Goal: Obtain resource: Obtain resource

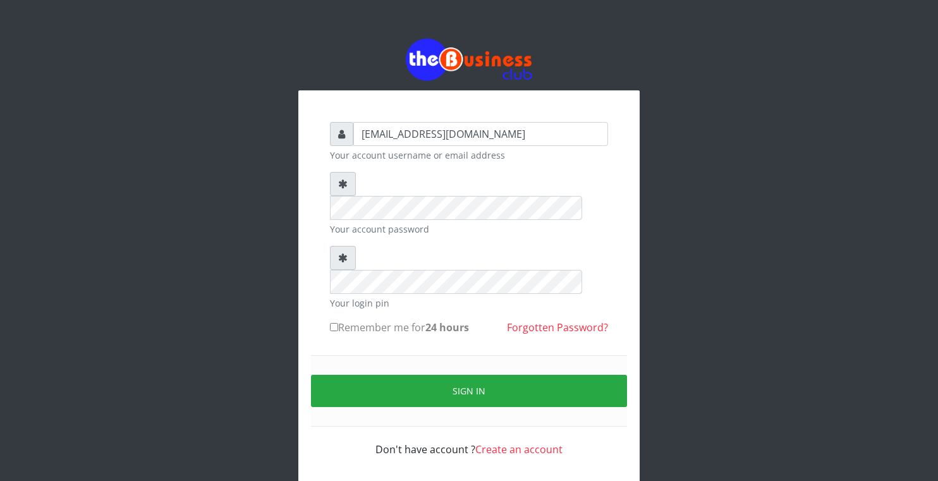
click at [333, 320] on label "Remember me for 24 hours" at bounding box center [399, 327] width 139 height 15
click at [333, 323] on input "Remember me for 24 hours" at bounding box center [334, 327] width 8 height 8
checkbox input "true"
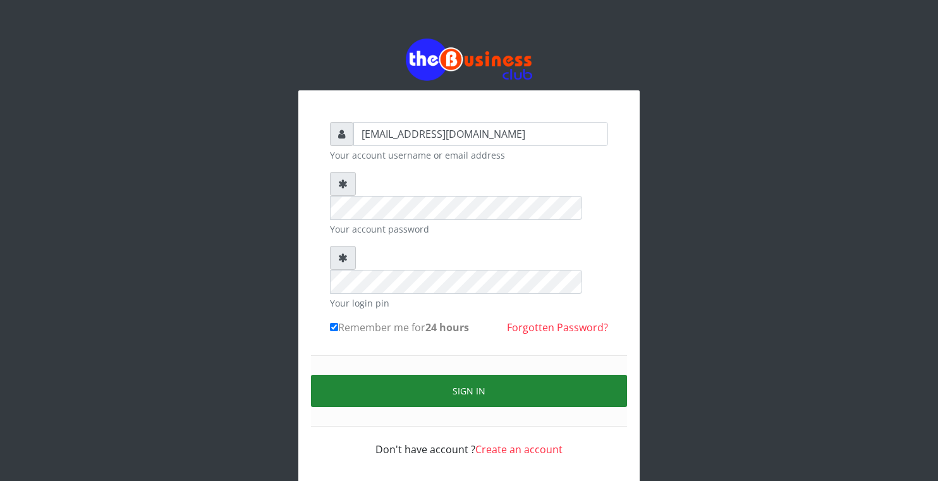
click at [362, 375] on button "Sign in" at bounding box center [469, 391] width 316 height 32
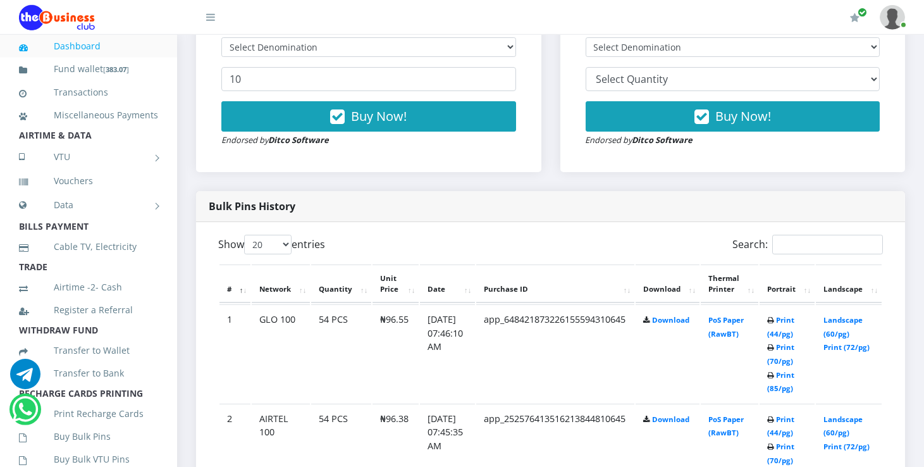
scroll to position [480, 0]
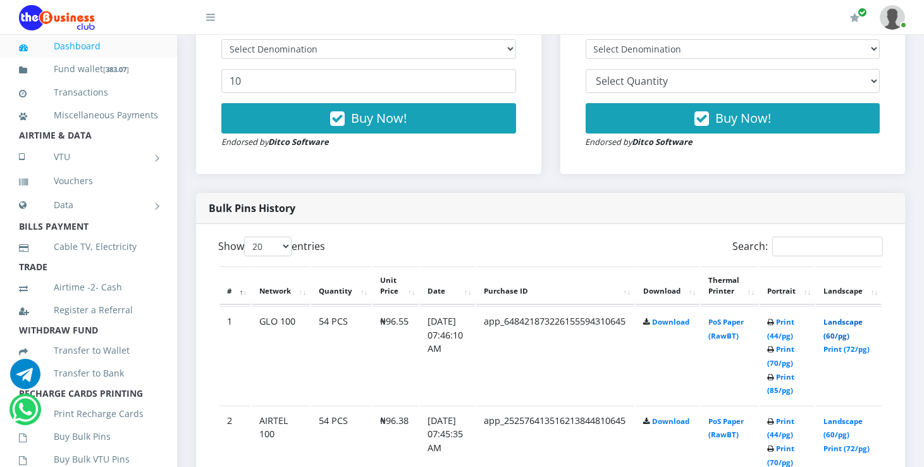
click at [853, 321] on link "Landscape (60/pg)" at bounding box center [842, 328] width 39 height 23
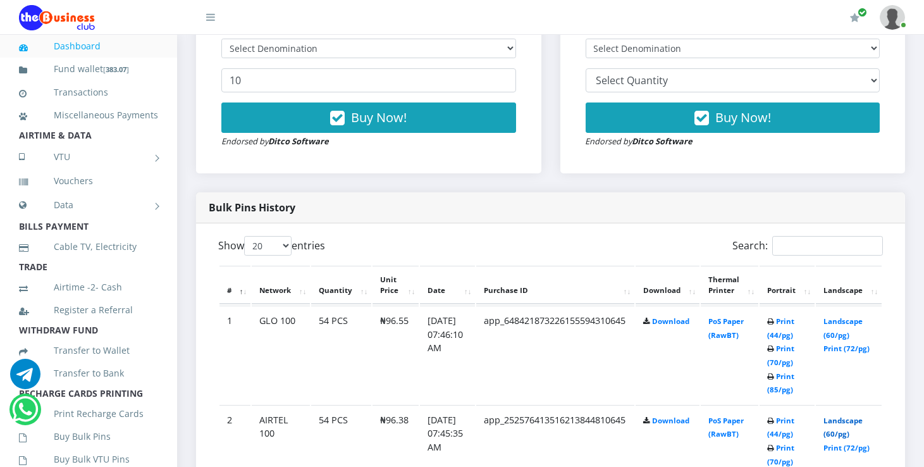
click at [847, 419] on link "Landscape (60/pg)" at bounding box center [842, 426] width 39 height 23
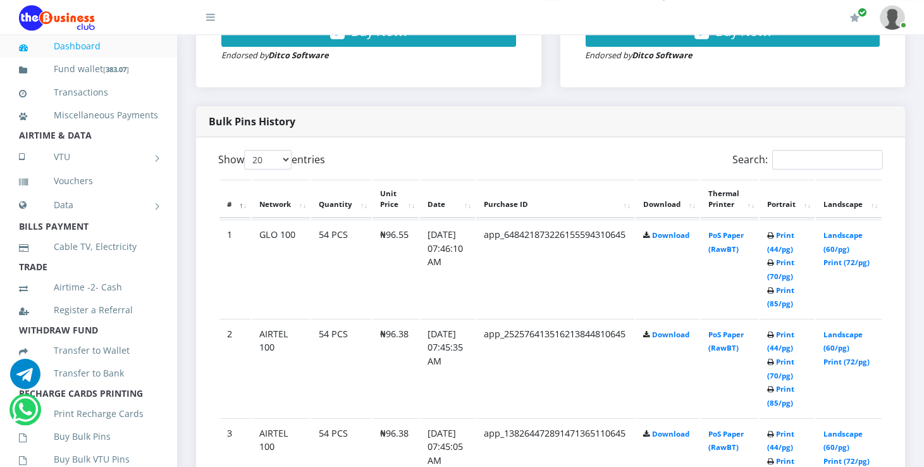
scroll to position [580, 0]
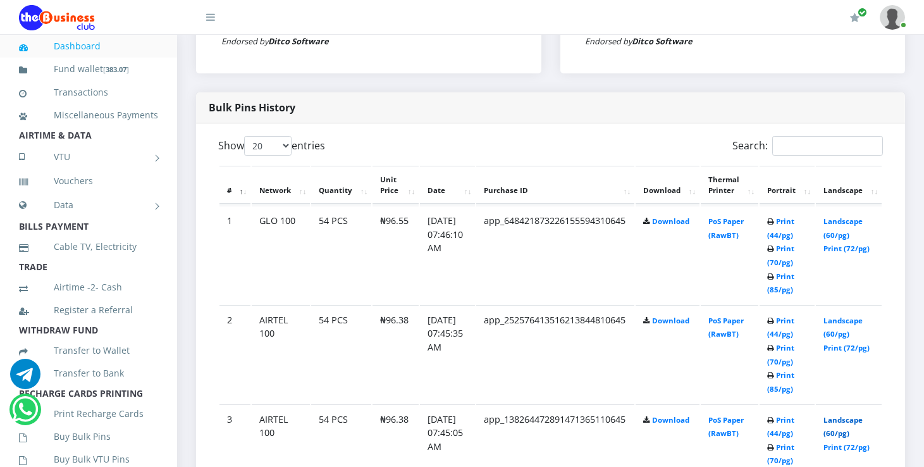
click at [862, 417] on link "Landscape (60/pg)" at bounding box center [842, 426] width 39 height 23
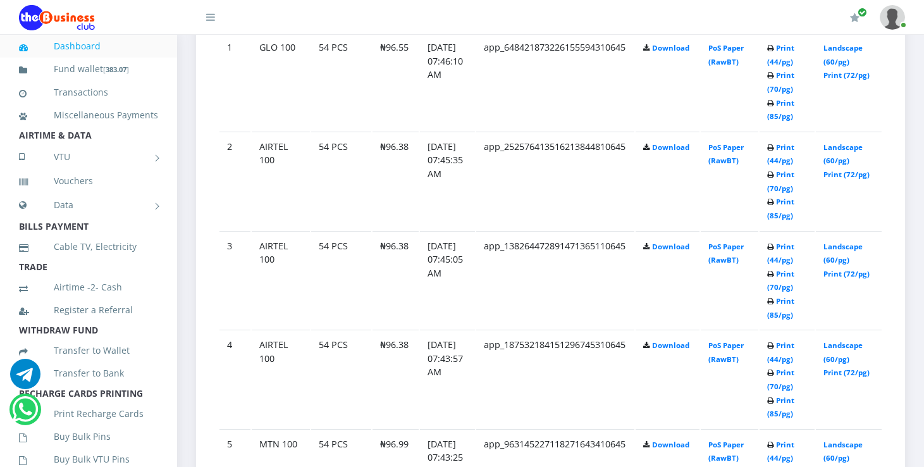
scroll to position [782, 0]
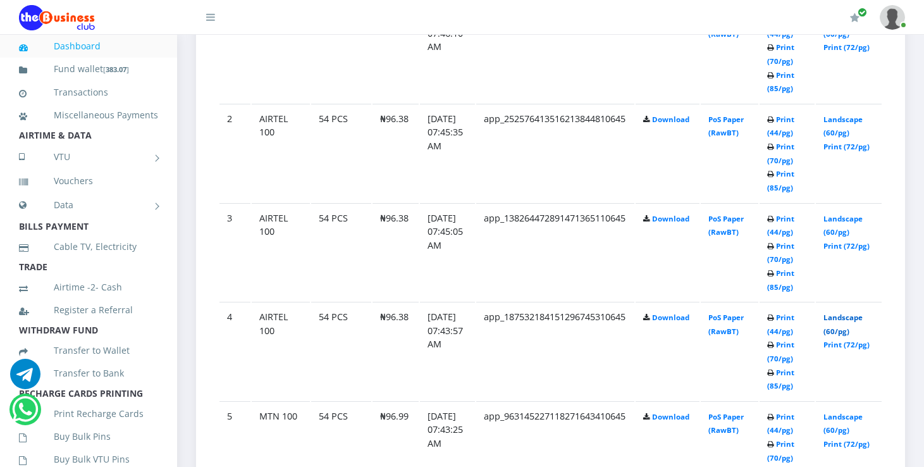
click at [854, 319] on link "Landscape (60/pg)" at bounding box center [842, 323] width 39 height 23
click at [856, 412] on link "Landscape (60/pg)" at bounding box center [842, 422] width 39 height 23
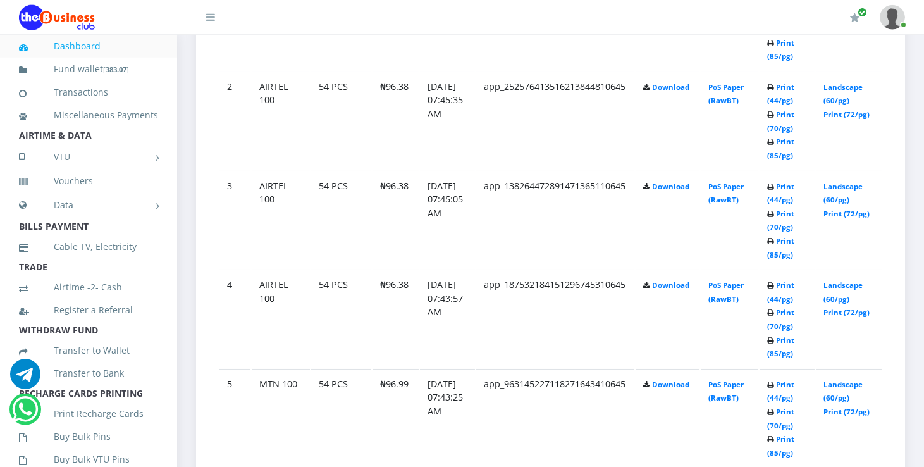
scroll to position [882, 0]
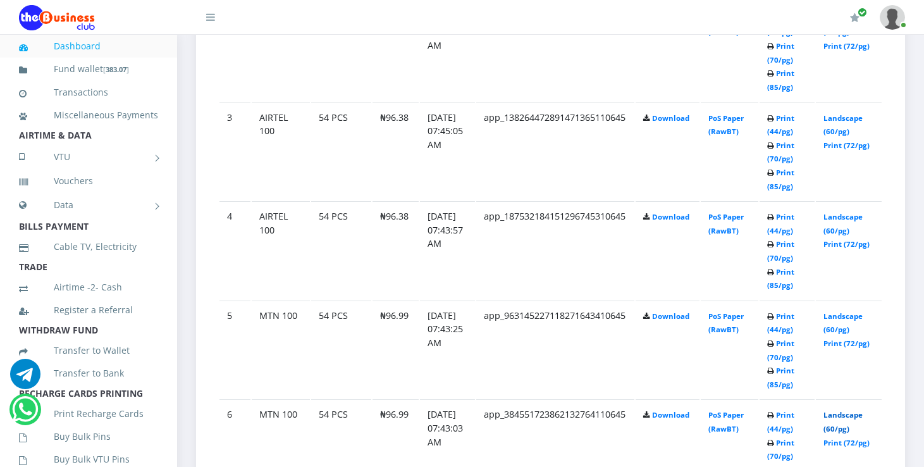
click at [850, 414] on link "Landscape (60/pg)" at bounding box center [842, 421] width 39 height 23
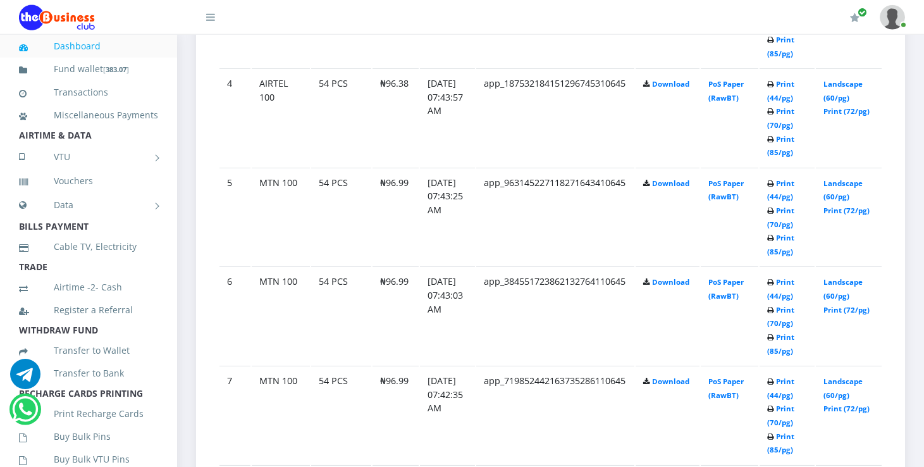
scroll to position [1016, 0]
click at [862, 378] on link "Landscape (60/pg)" at bounding box center [842, 386] width 39 height 23
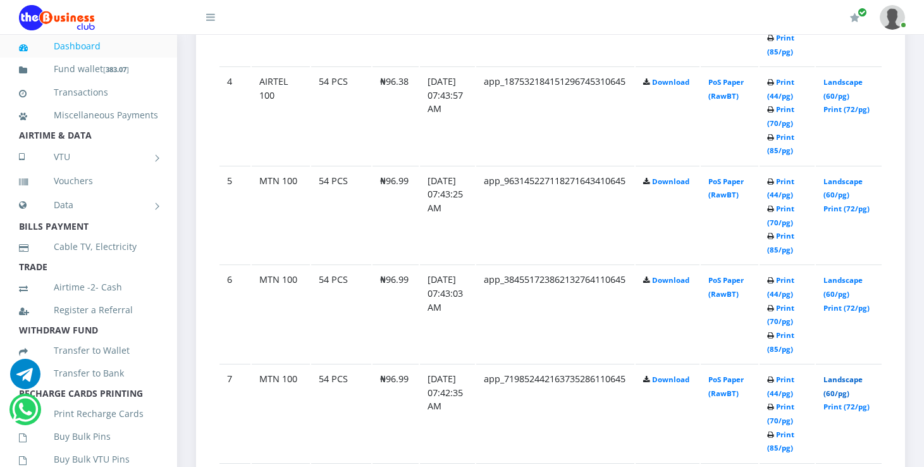
click at [861, 376] on link "Landscape (60/pg)" at bounding box center [842, 385] width 39 height 23
click at [847, 376] on link "Landscape (60/pg)" at bounding box center [842, 385] width 39 height 23
click at [852, 376] on link "Landscape (60/pg)" at bounding box center [842, 385] width 39 height 23
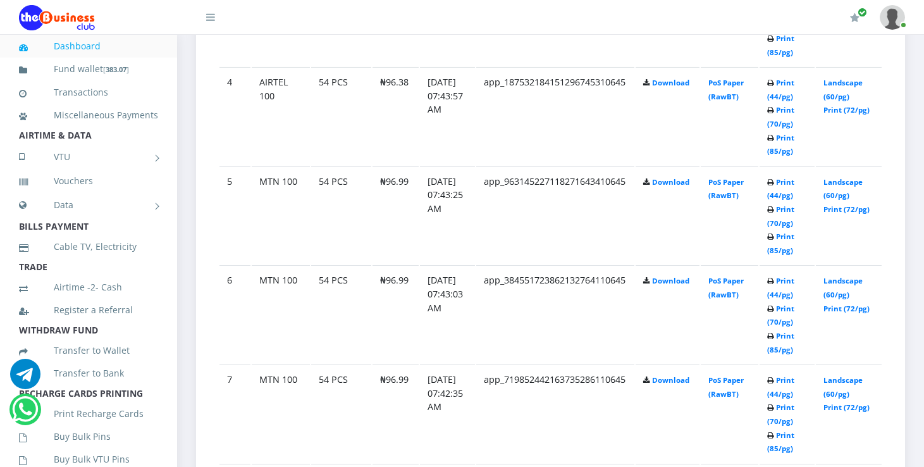
scroll to position [1017, 0]
click at [850, 381] on link "Landscape (60/pg)" at bounding box center [842, 385] width 39 height 23
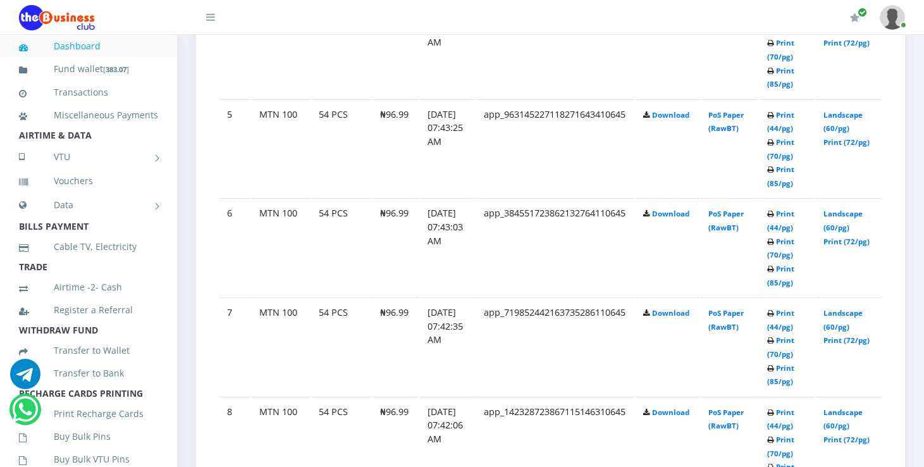
scroll to position [1117, 0]
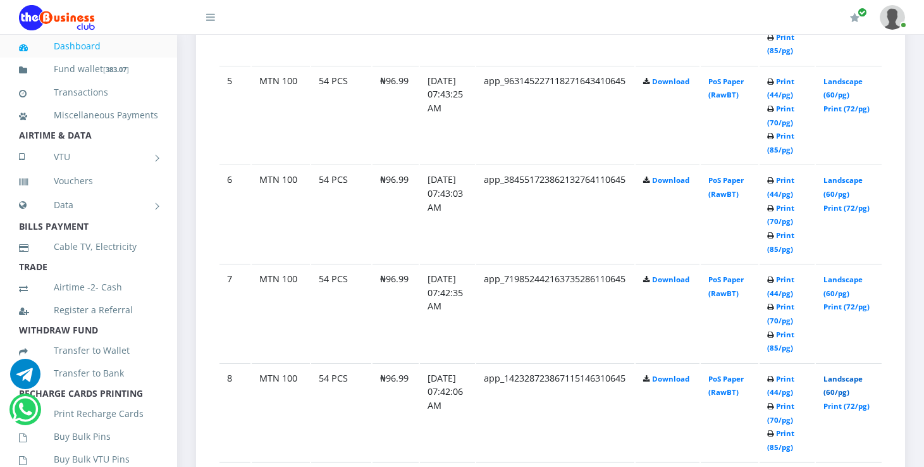
click at [862, 374] on link "Landscape (60/pg)" at bounding box center [842, 385] width 39 height 23
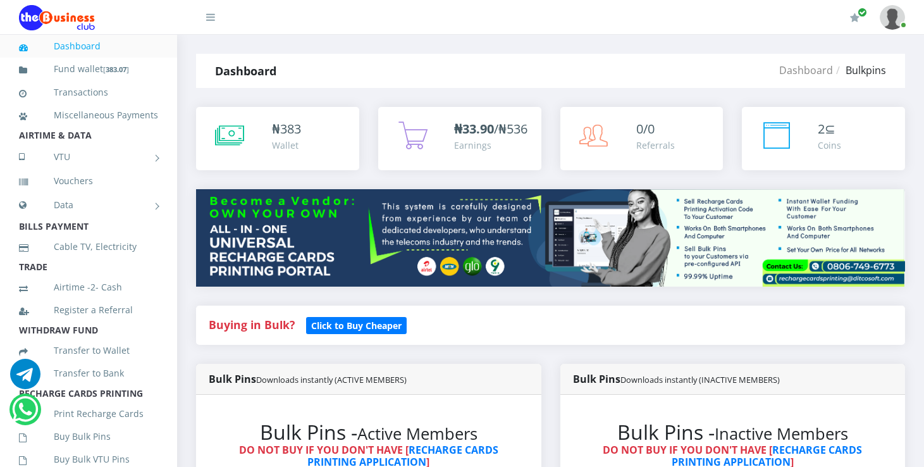
scroll to position [1117, 0]
